Goal: Navigation & Orientation: Go to known website

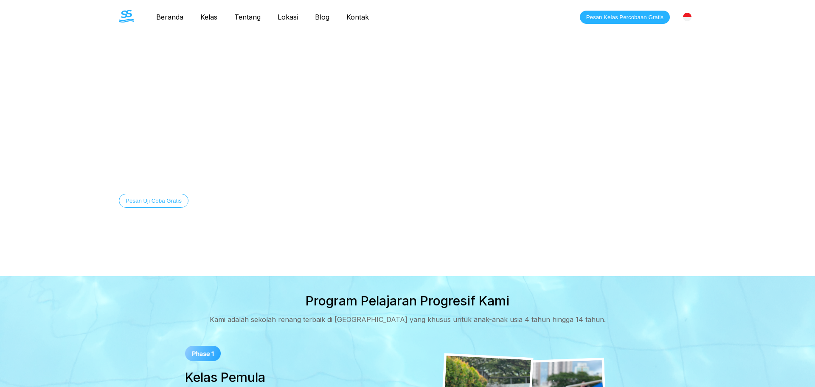
click at [686, 21] on img at bounding box center [687, 17] width 8 height 8
click at [681, 106] on video at bounding box center [407, 138] width 815 height 276
click at [688, 15] on img at bounding box center [687, 17] width 8 height 8
click at [688, 32] on div "[GEOGRAPHIC_DATA]" at bounding box center [648, 34] width 94 height 17
